Goal: Information Seeking & Learning: Learn about a topic

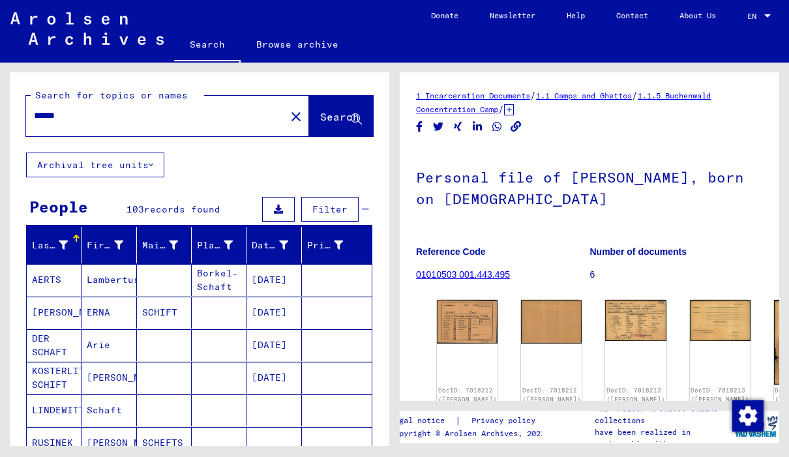
scroll to position [418, 0]
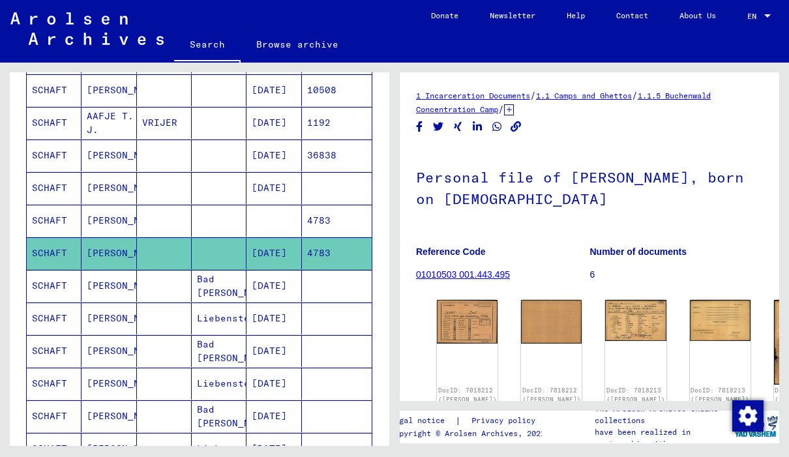
click at [466, 312] on img at bounding box center [467, 322] width 61 height 44
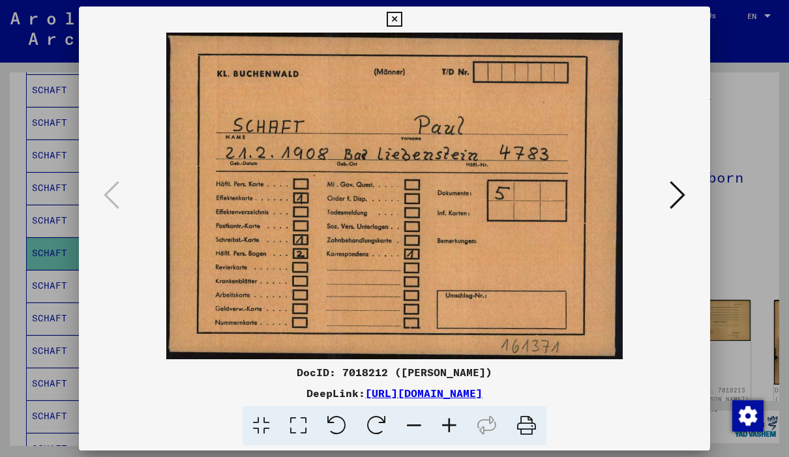
click at [681, 200] on icon at bounding box center [678, 194] width 16 height 31
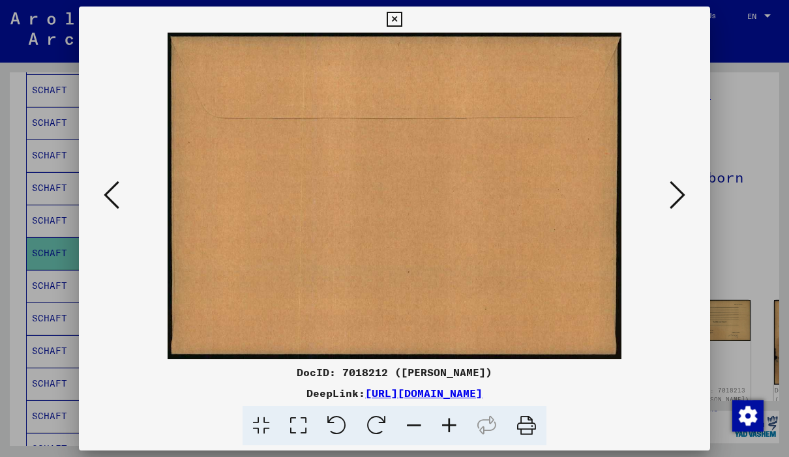
click at [673, 193] on icon at bounding box center [678, 194] width 16 height 31
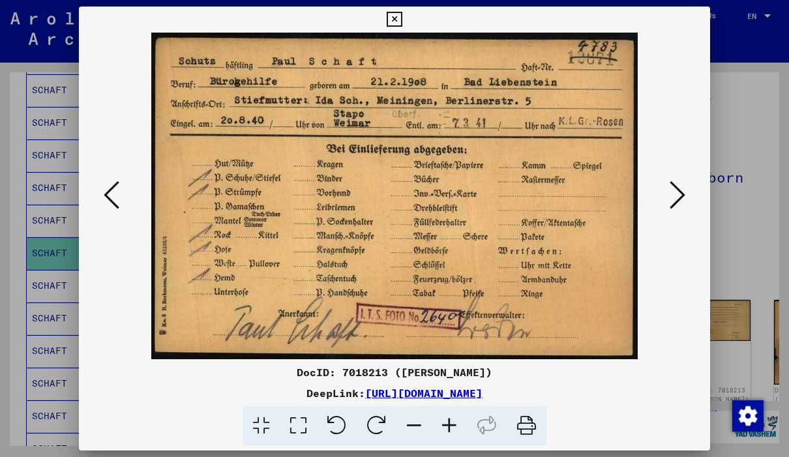
click at [402, 22] on icon at bounding box center [394, 20] width 15 height 16
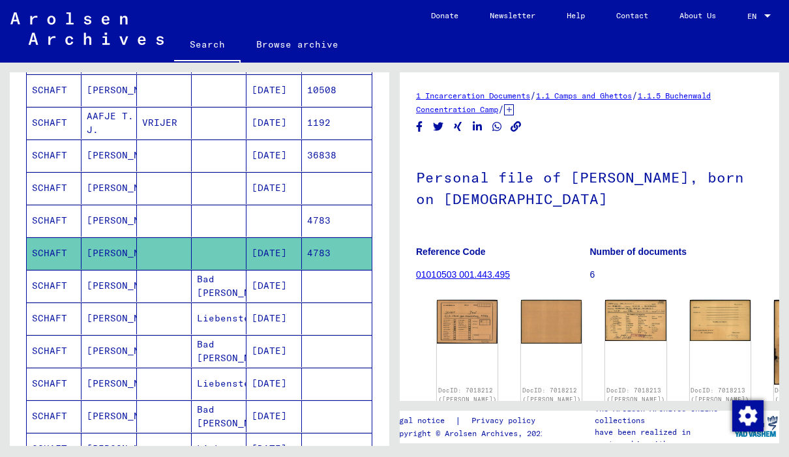
click at [63, 130] on mat-cell "SCHAFT" at bounding box center [54, 123] width 55 height 32
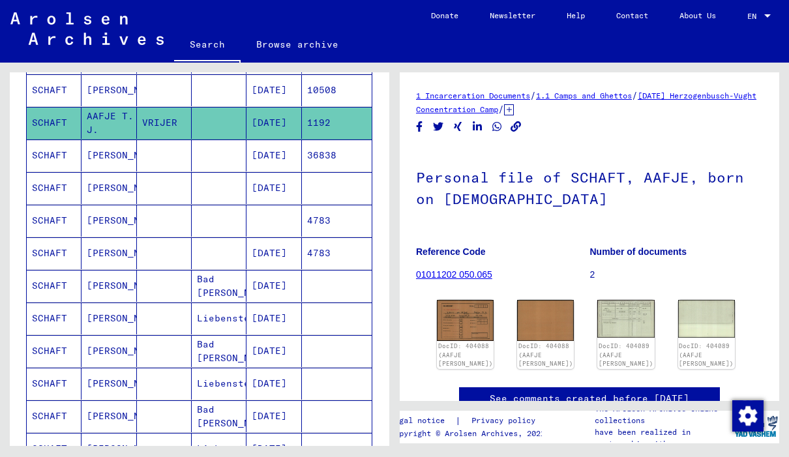
click at [448, 316] on img at bounding box center [465, 320] width 57 height 40
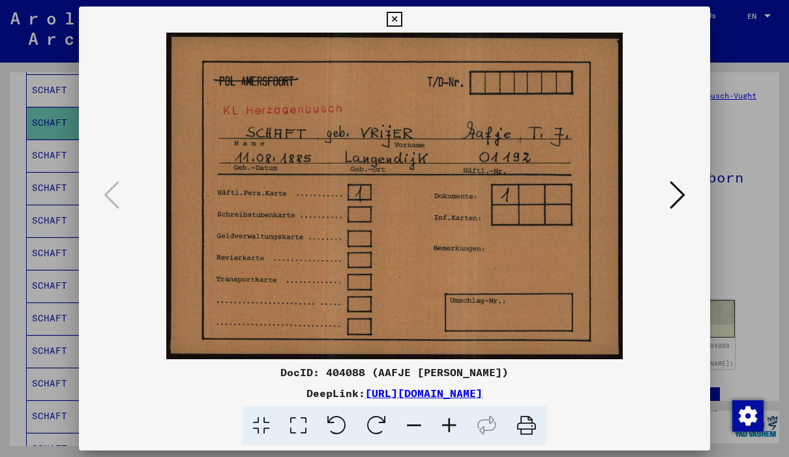
click at [682, 200] on icon at bounding box center [678, 194] width 16 height 31
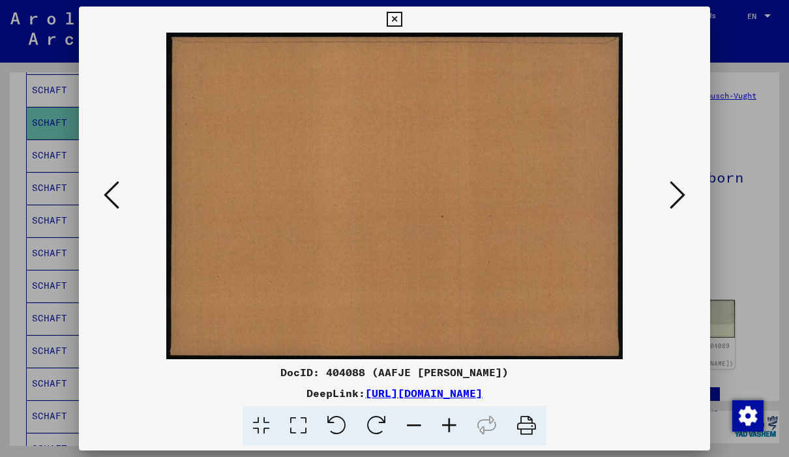
click at [680, 192] on icon at bounding box center [678, 194] width 16 height 31
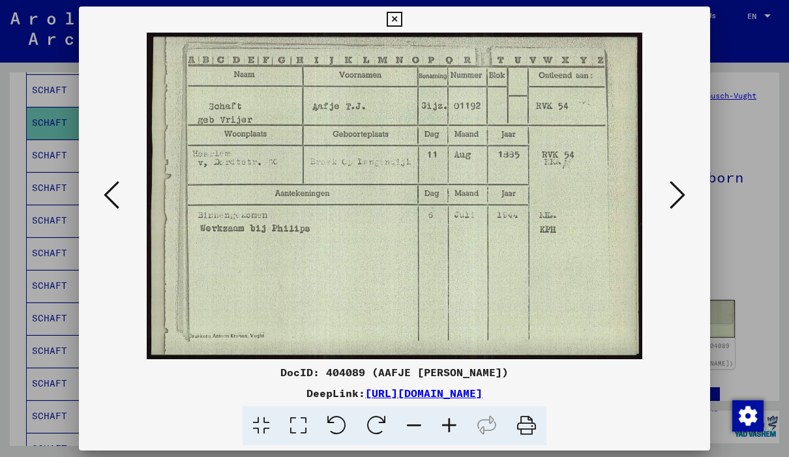
click at [686, 201] on button at bounding box center [677, 195] width 23 height 37
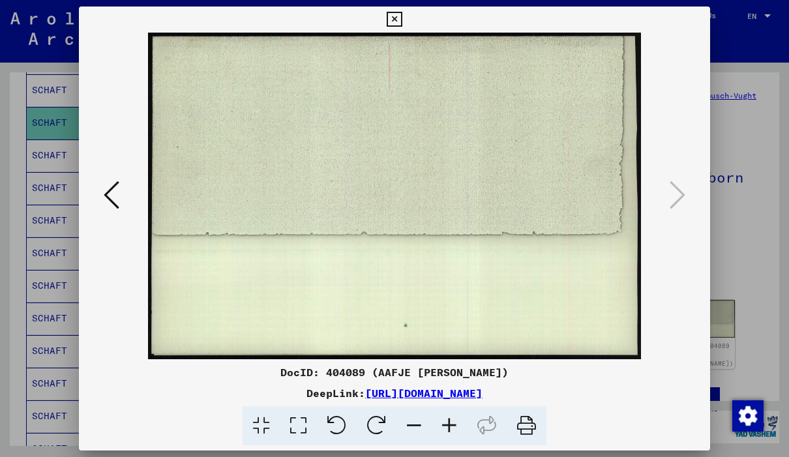
click at [406, 28] on button at bounding box center [394, 20] width 23 height 26
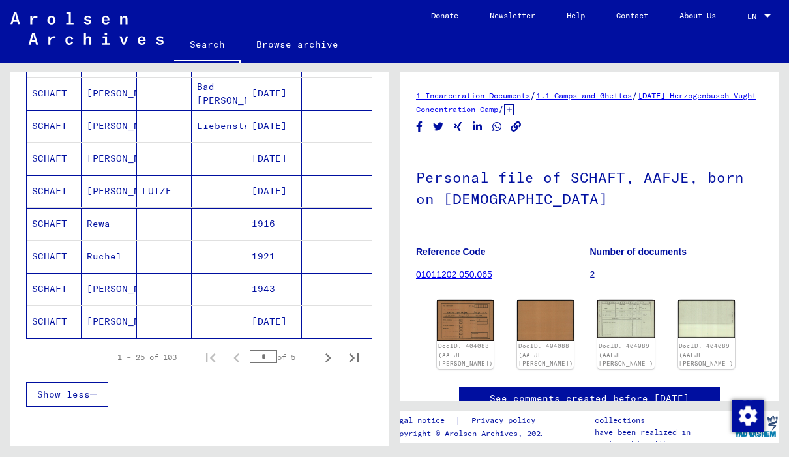
scroll to position [742, 0]
click at [330, 355] on icon "Next page" at bounding box center [328, 357] width 18 height 18
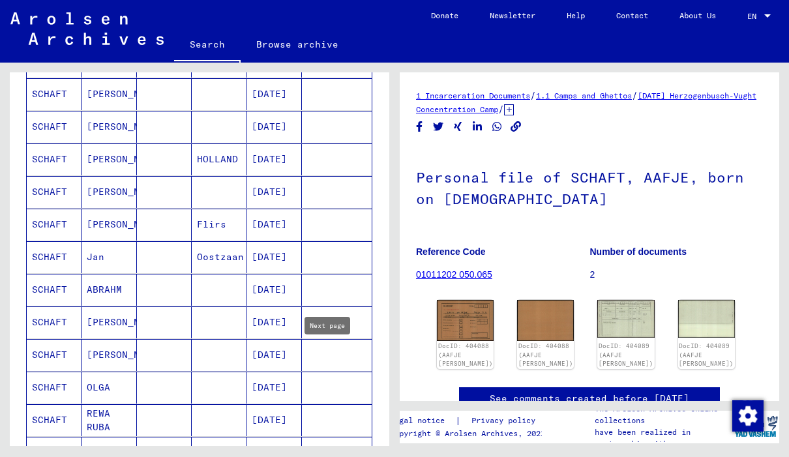
scroll to position [312, 0]
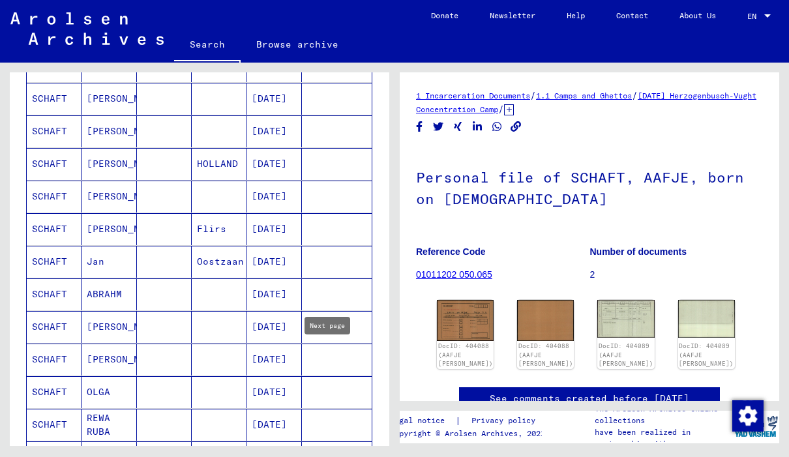
click at [47, 268] on mat-cell "SCHAFT" at bounding box center [54, 262] width 55 height 32
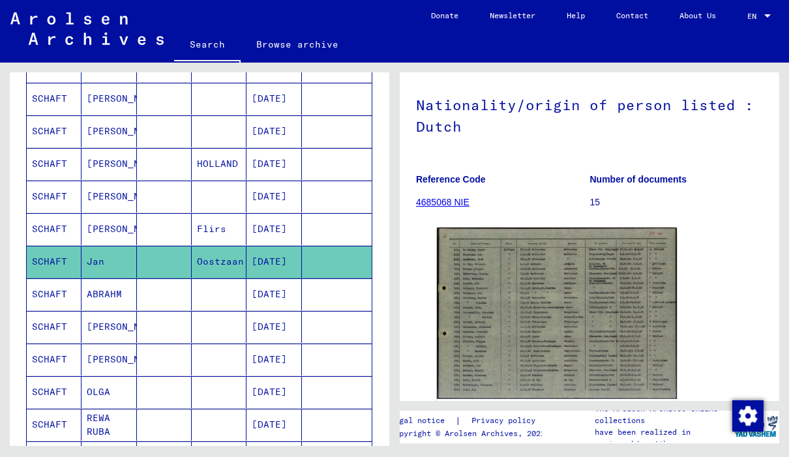
scroll to position [113, 0]
click at [512, 309] on img at bounding box center [557, 314] width 240 height 172
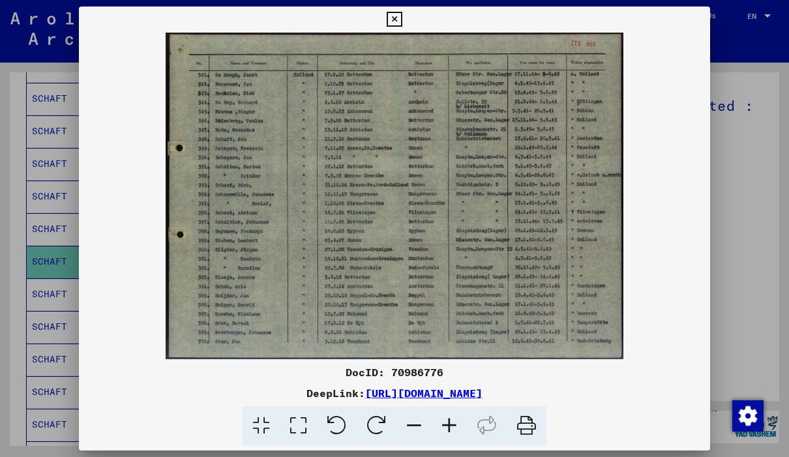
click at [402, 16] on icon at bounding box center [394, 20] width 15 height 16
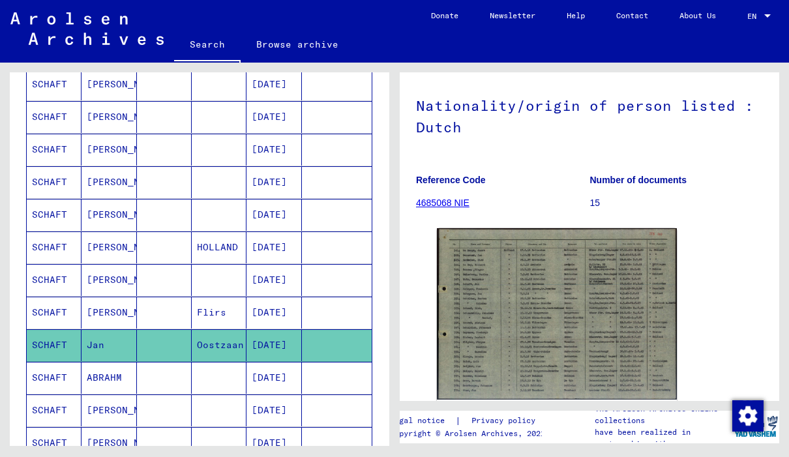
scroll to position [223, 0]
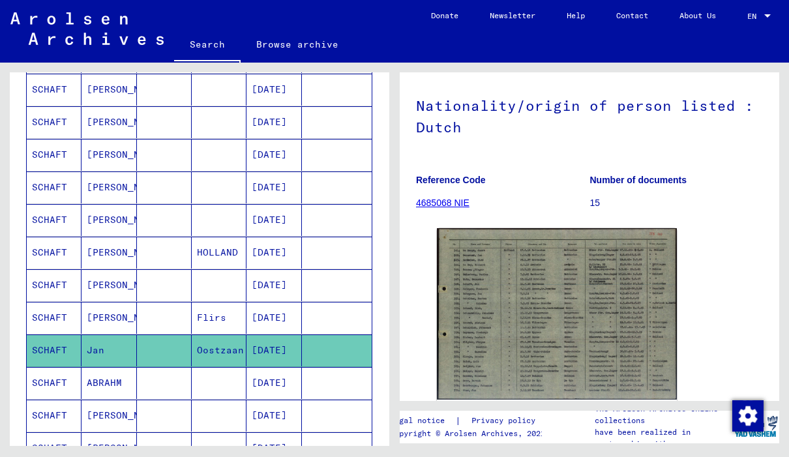
click at [61, 220] on mat-cell "SCHAFT" at bounding box center [54, 220] width 55 height 32
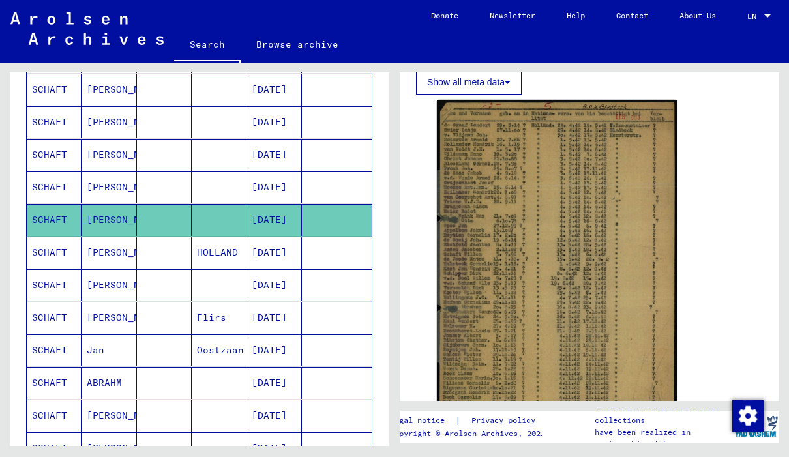
scroll to position [234, 0]
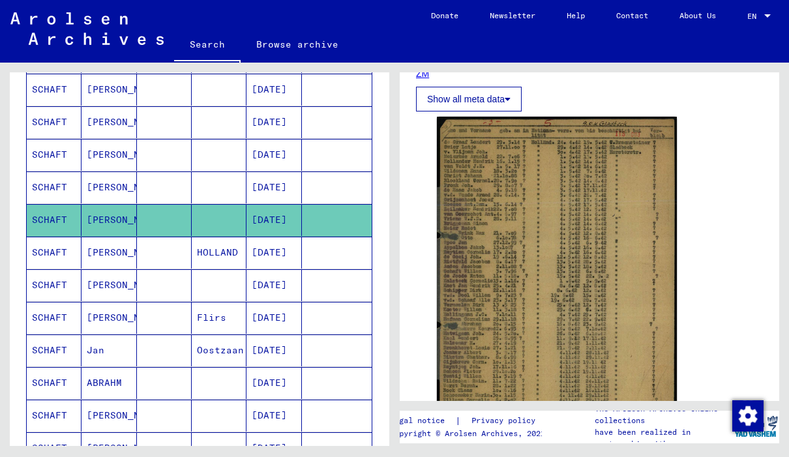
click at [517, 277] on img at bounding box center [557, 284] width 240 height 335
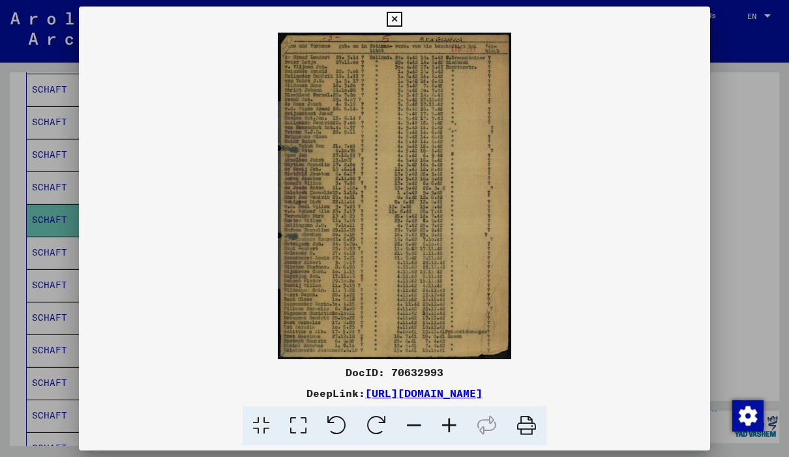
click at [402, 23] on icon at bounding box center [394, 20] width 15 height 16
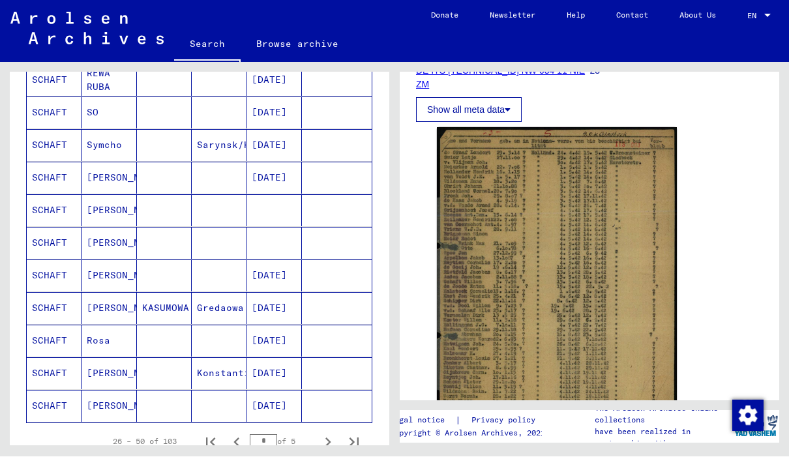
scroll to position [660, 0]
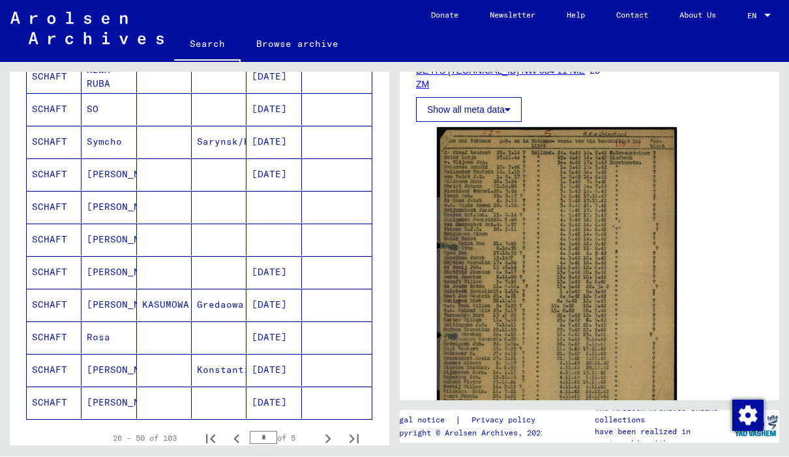
click at [324, 431] on icon "Next page" at bounding box center [328, 440] width 18 height 18
type input "*"
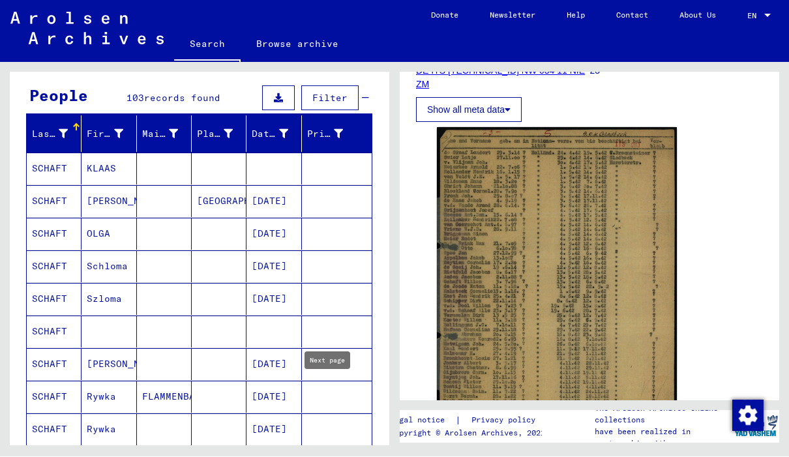
scroll to position [122, 0]
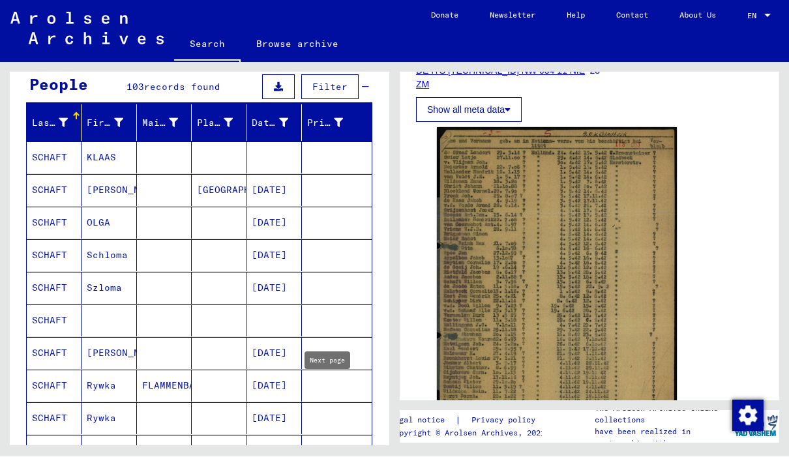
click at [50, 305] on mat-cell "SCHAFT" at bounding box center [54, 321] width 55 height 32
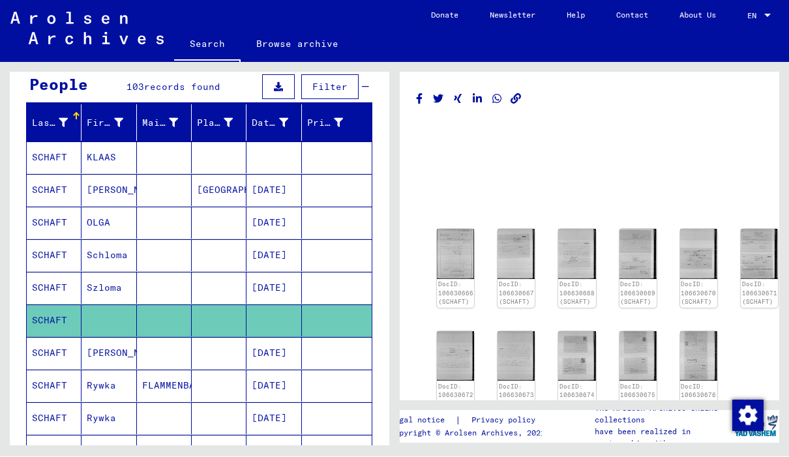
click at [461, 230] on img at bounding box center [455, 255] width 37 height 50
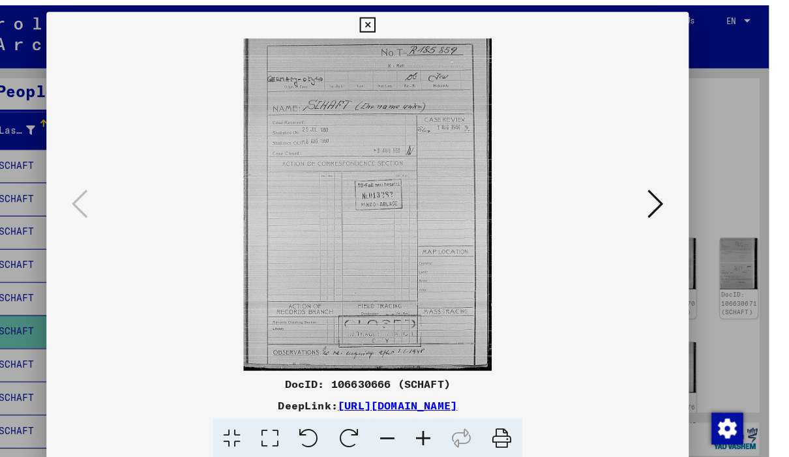
scroll to position [45, 0]
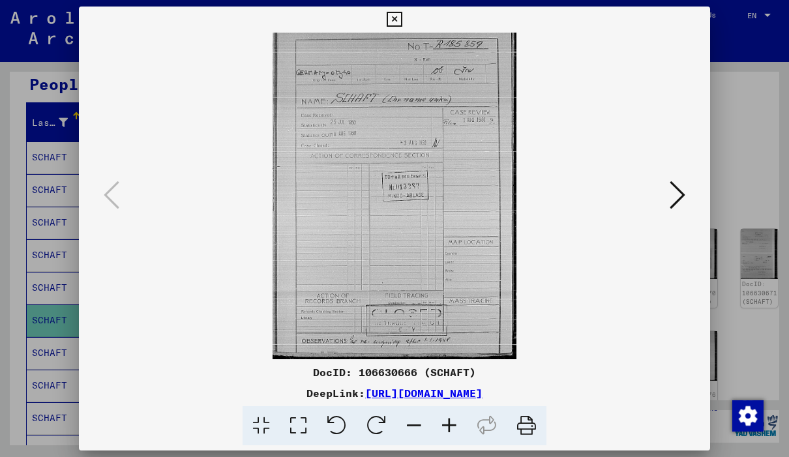
click at [679, 189] on icon at bounding box center [678, 194] width 16 height 31
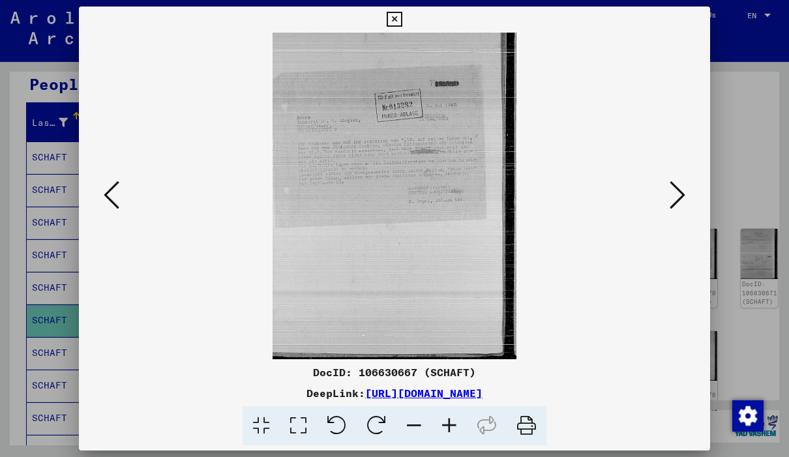
click at [678, 197] on icon at bounding box center [678, 194] width 16 height 31
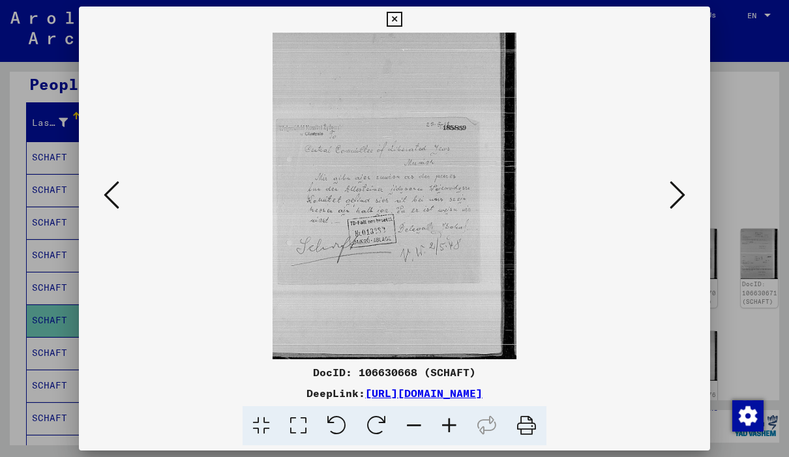
click at [681, 202] on icon at bounding box center [678, 194] width 16 height 31
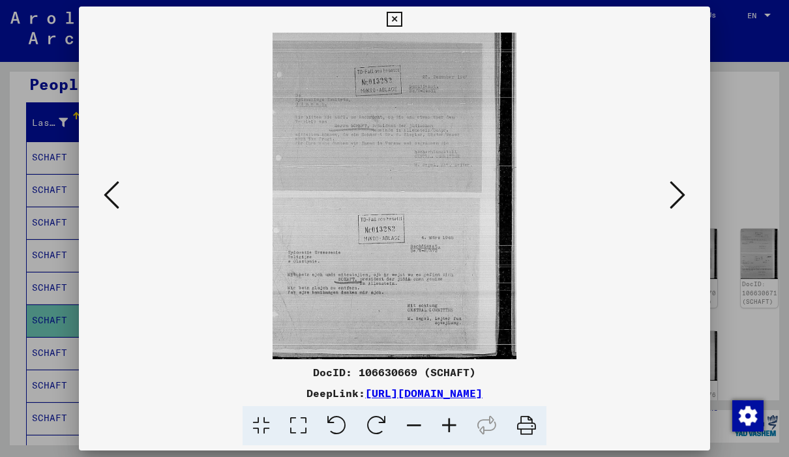
click at [681, 200] on icon at bounding box center [678, 194] width 16 height 31
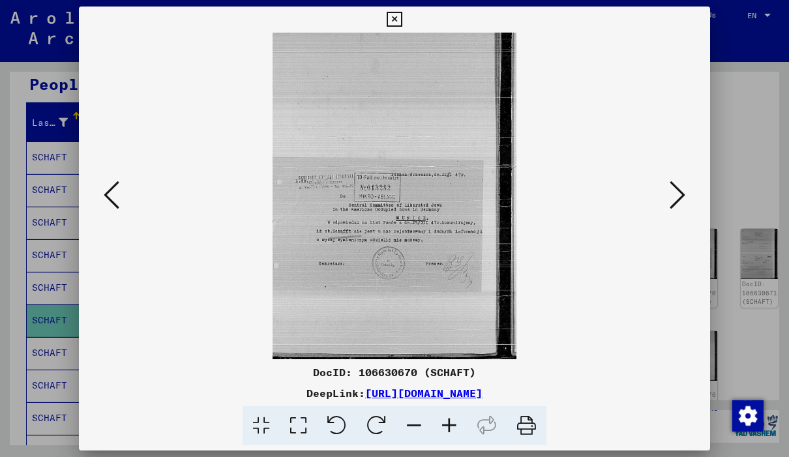
click at [402, 25] on icon at bounding box center [394, 20] width 15 height 16
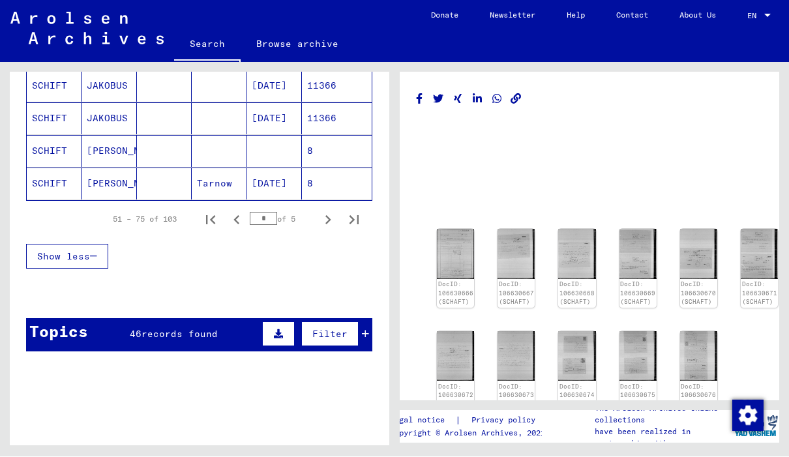
scroll to position [902, 0]
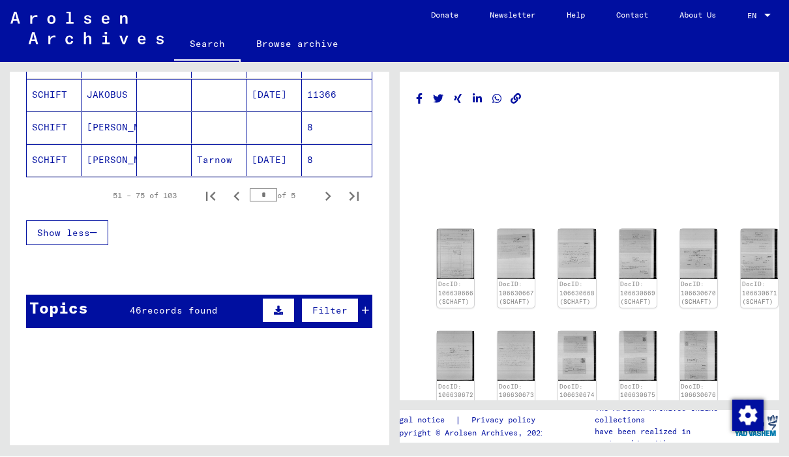
click at [183, 305] on span "records found" at bounding box center [180, 311] width 76 height 12
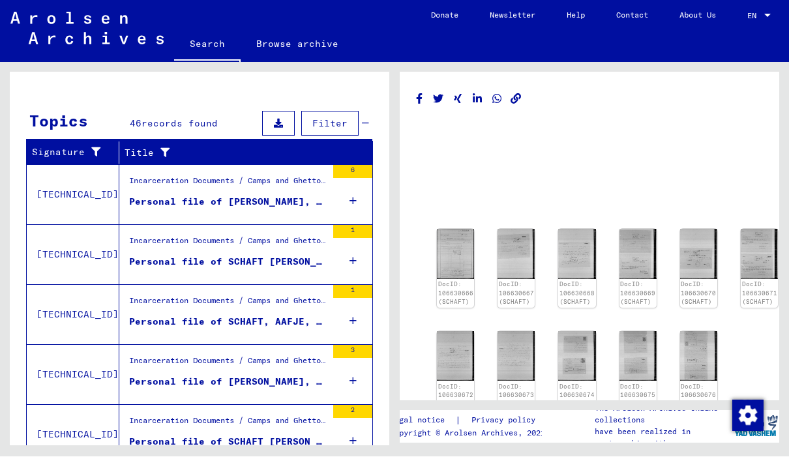
scroll to position [1090, 0]
click at [204, 316] on div "Personal file of SCHAFT, AAFJE, born on [DEMOGRAPHIC_DATA]" at bounding box center [228, 323] width 198 height 14
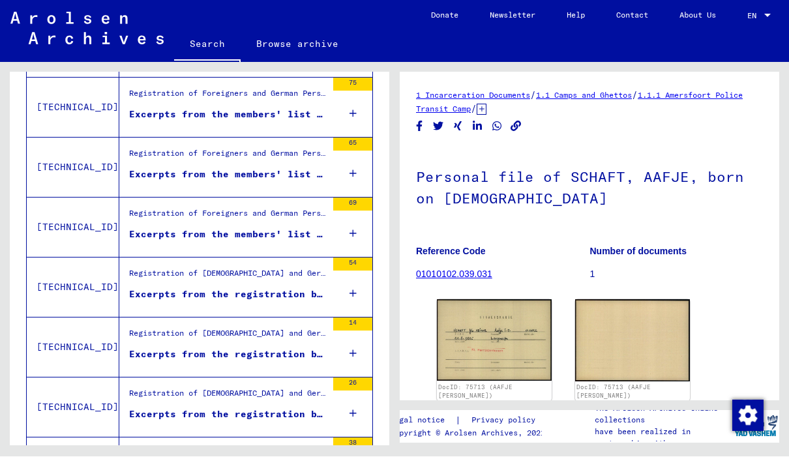
click at [519, 300] on img at bounding box center [494, 341] width 115 height 82
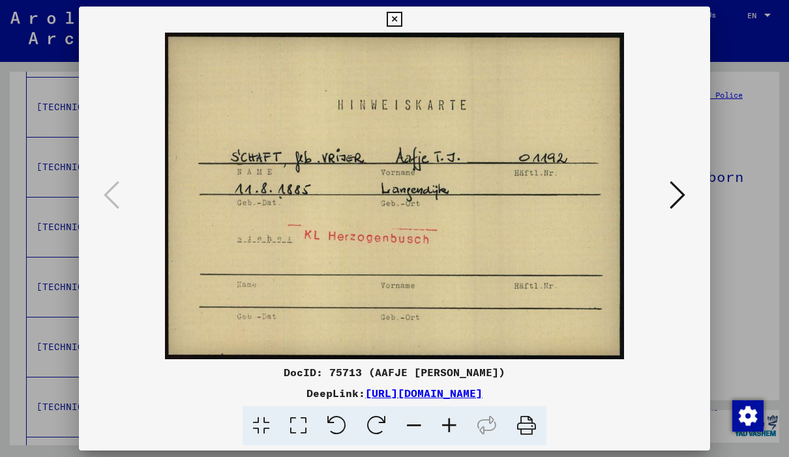
click at [402, 23] on icon at bounding box center [394, 20] width 15 height 16
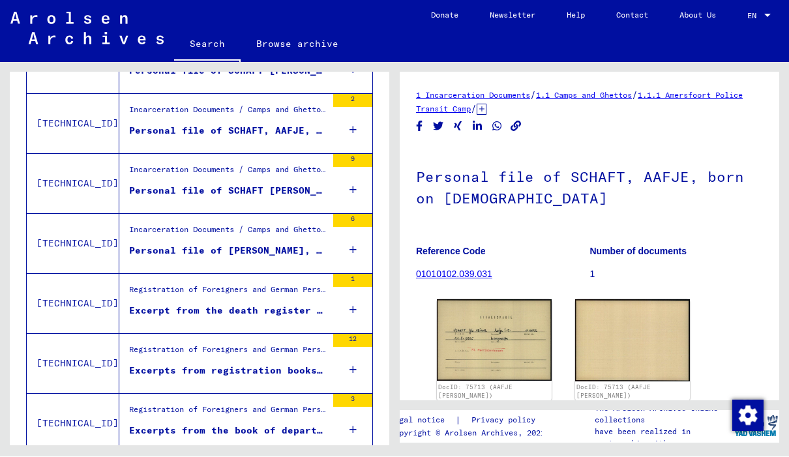
scroll to position [553, 0]
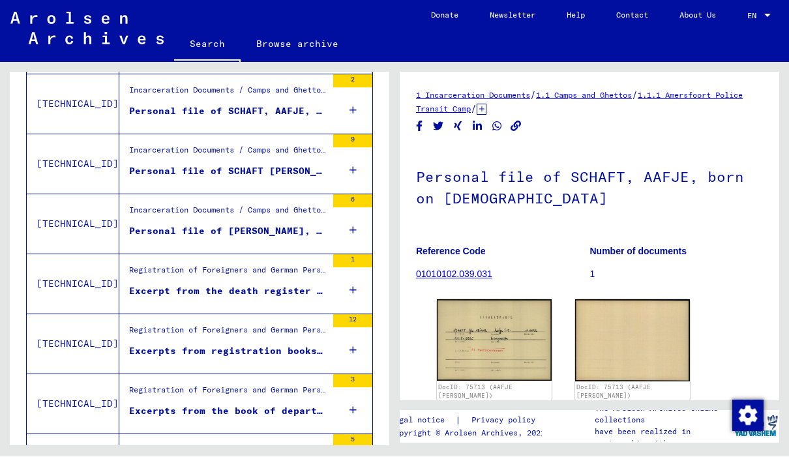
click at [153, 285] on div "Excerpt from the death register of registry office Brand" at bounding box center [228, 292] width 198 height 14
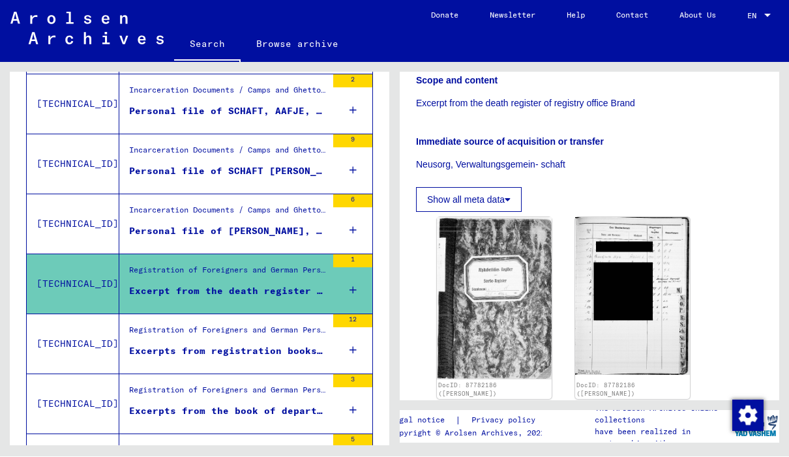
scroll to position [257, 0]
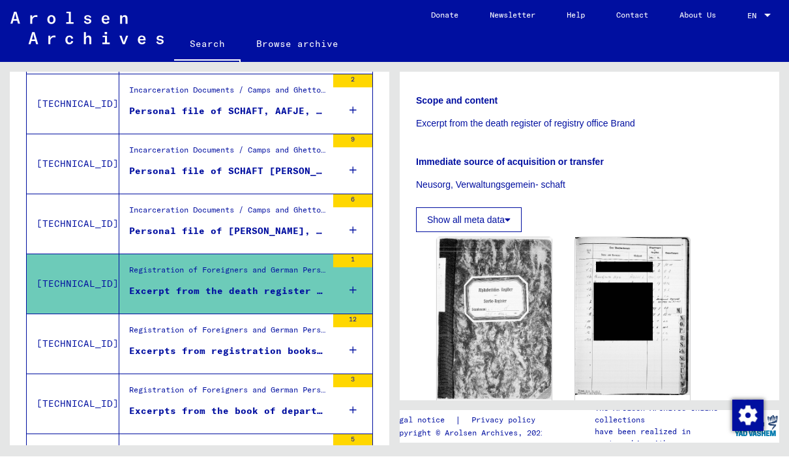
click at [633, 290] on img at bounding box center [632, 317] width 115 height 158
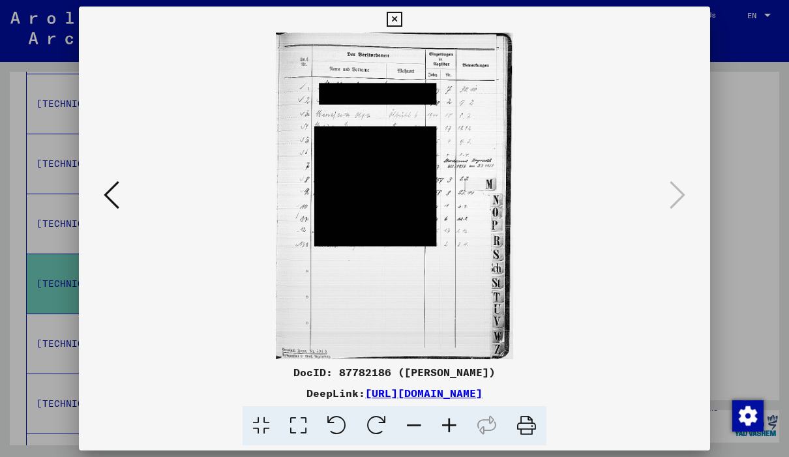
click at [402, 22] on icon at bounding box center [394, 20] width 15 height 16
